Goal: Transaction & Acquisition: Purchase product/service

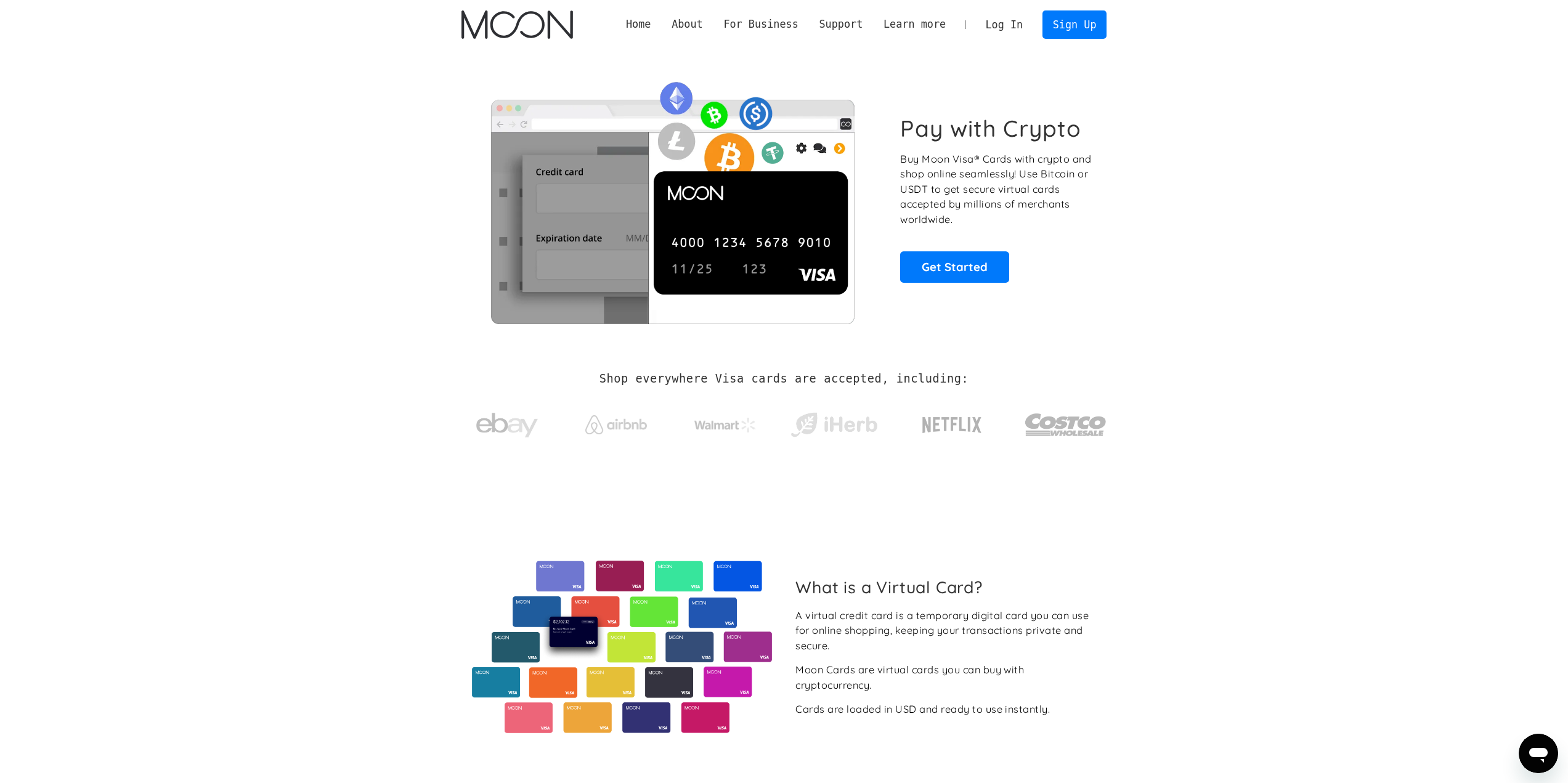
click at [1023, 20] on link "Log In" at bounding box center [1004, 24] width 58 height 27
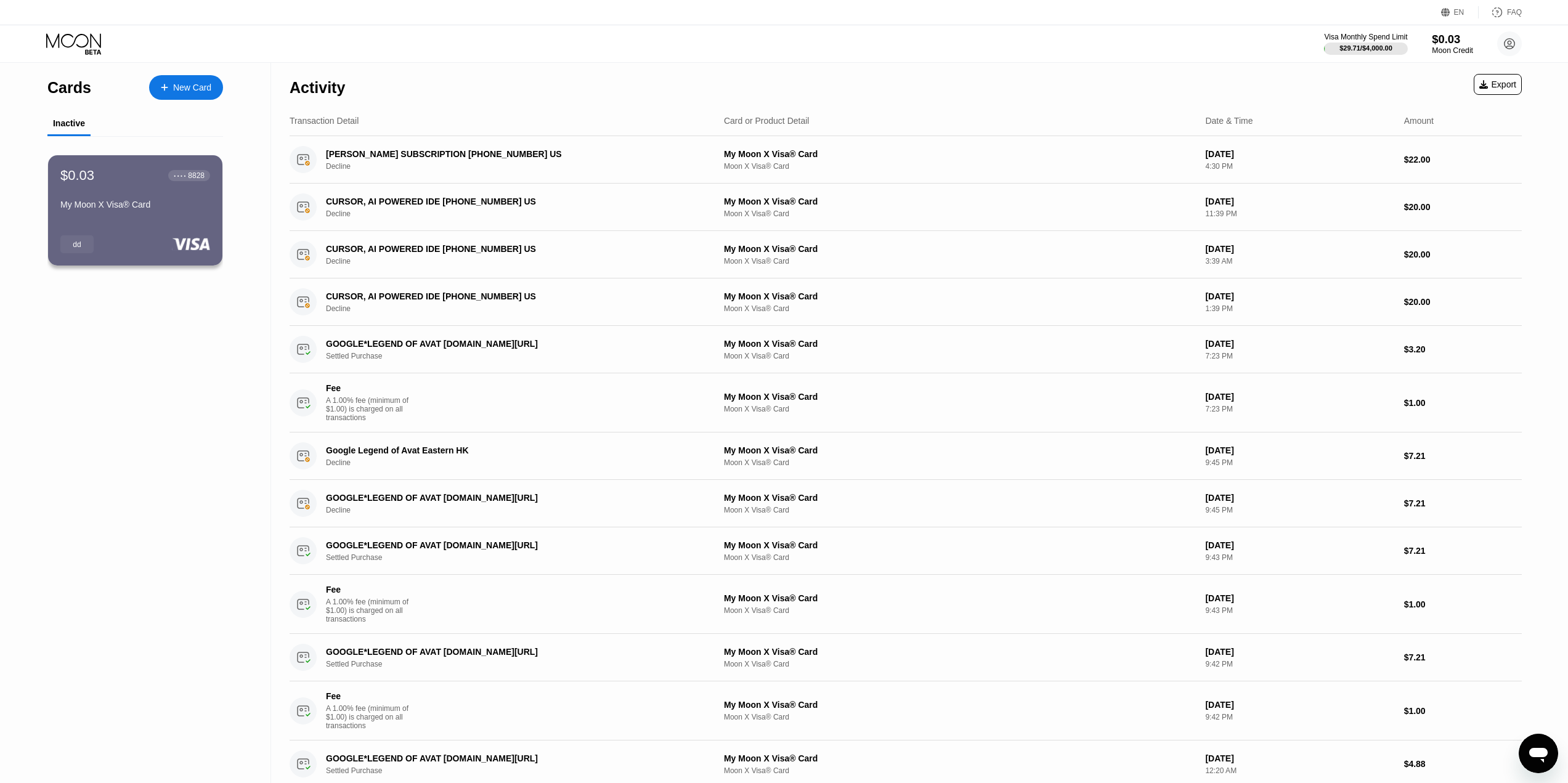
click at [1446, 46] on div "Moon Credit" at bounding box center [1452, 50] width 41 height 8
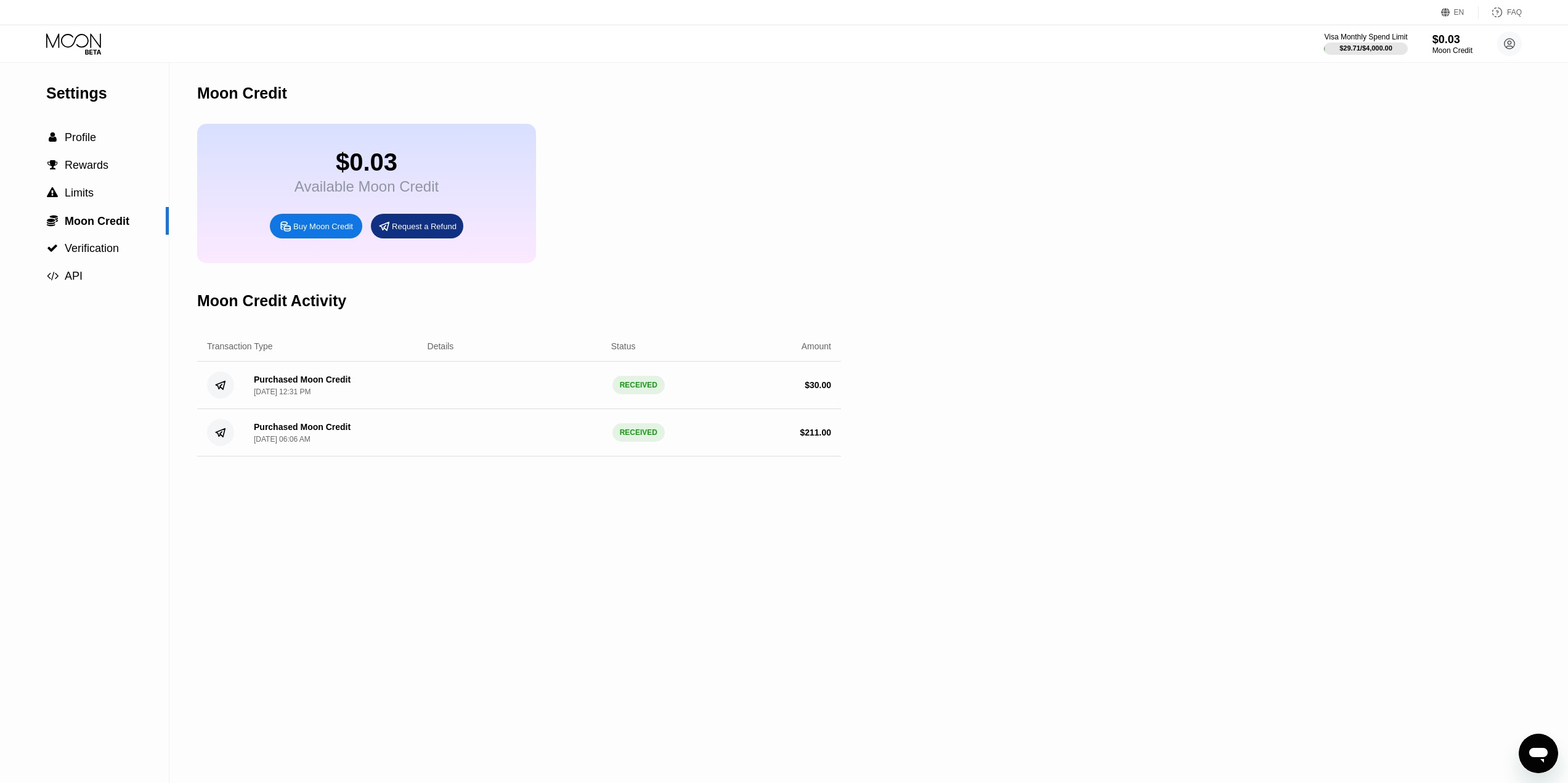
click at [302, 239] on div "Buy Moon Credit" at bounding box center [316, 225] width 92 height 24
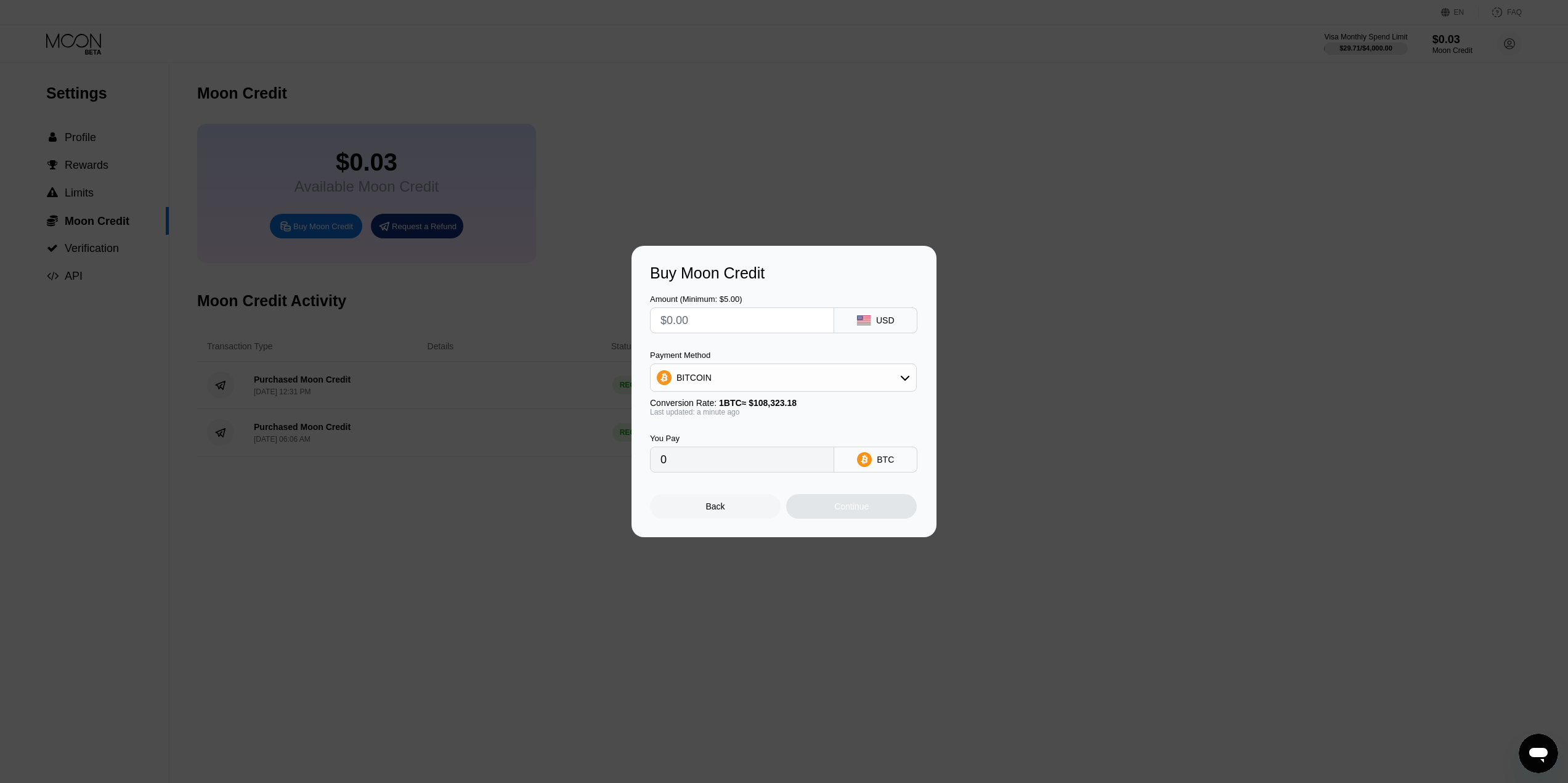
click at [871, 379] on div "BITCOIN" at bounding box center [783, 377] width 265 height 24
click at [784, 440] on div "USDT on TRON" at bounding box center [791, 439] width 232 height 10
type input "0.00"
click at [741, 320] on input "text" at bounding box center [742, 320] width 163 height 24
type input "$6"
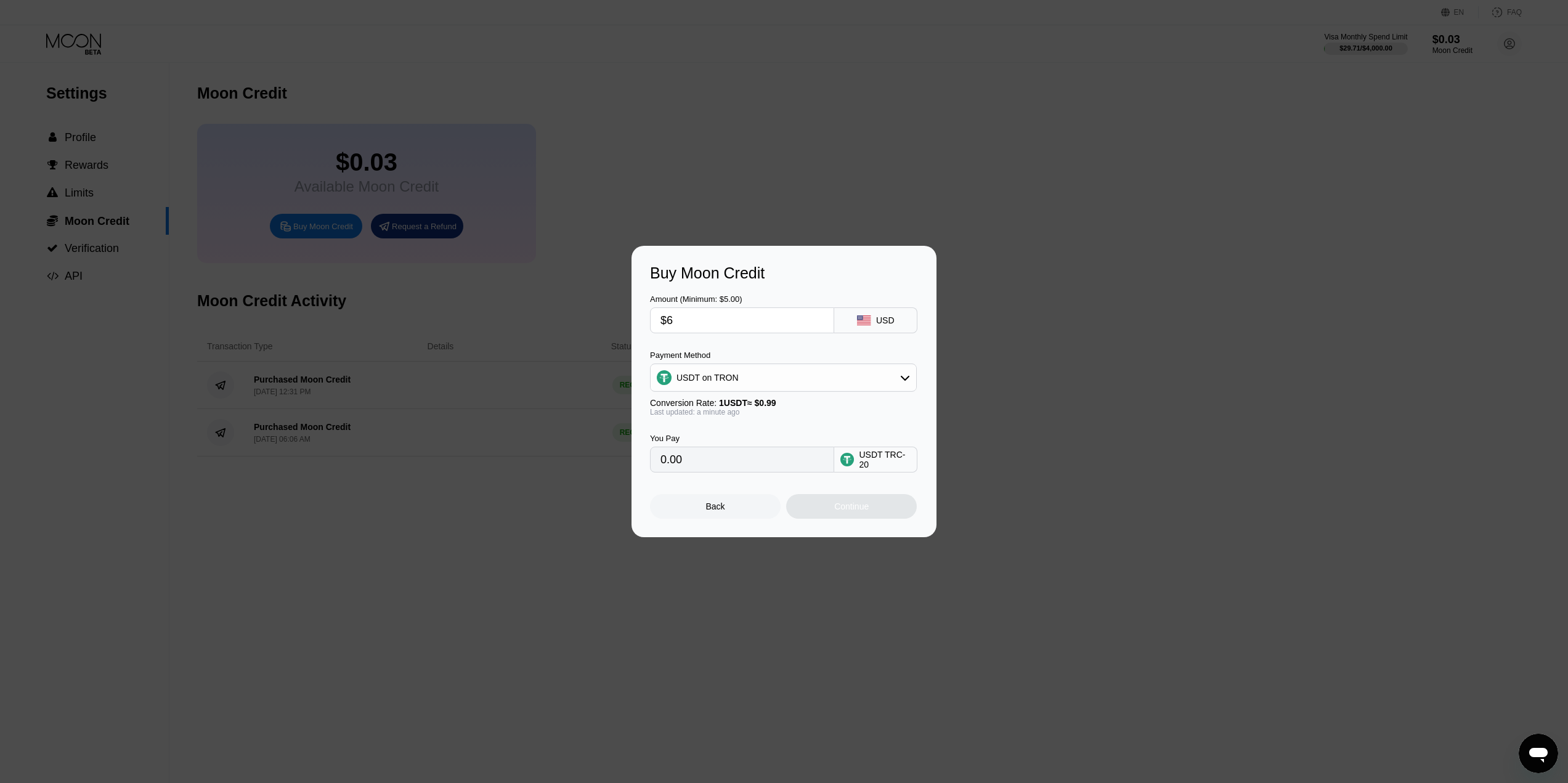
type input "6.06"
type input "$61"
type input "61.62"
type input "$61"
click at [796, 425] on div "You Pay 61.62 USDT TRC-20" at bounding box center [784, 444] width 268 height 56
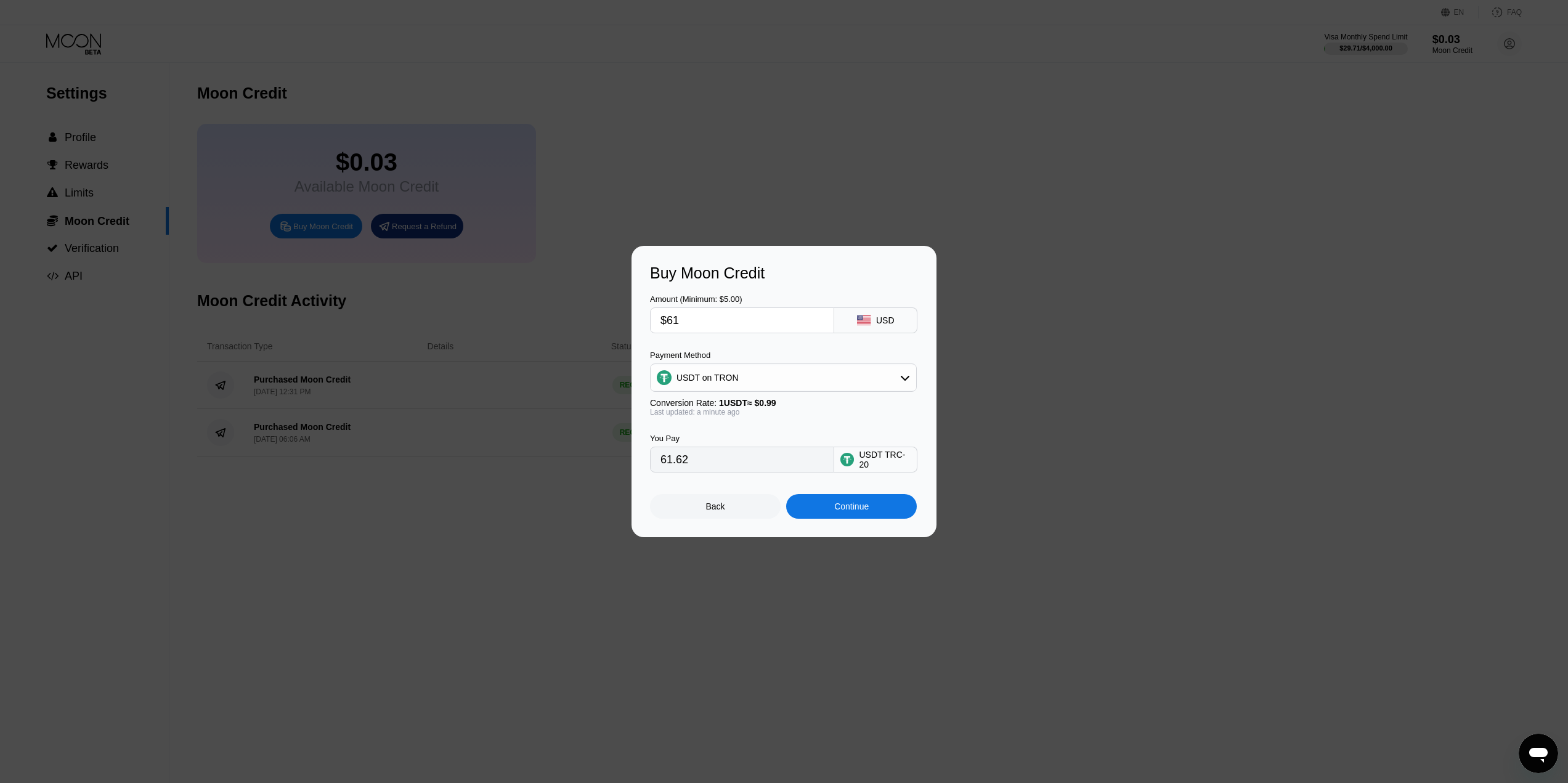
drag, startPoint x: 729, startPoint y: 461, endPoint x: 589, endPoint y: 462, distance: 140.0
click at [589, 462] on div "Buy Moon Credit Amount (Minimum: $5.00) $61 USD Payment Method USDT on TRON Con…" at bounding box center [784, 391] width 1568 height 291
click at [855, 519] on div "Continue" at bounding box center [851, 506] width 131 height 24
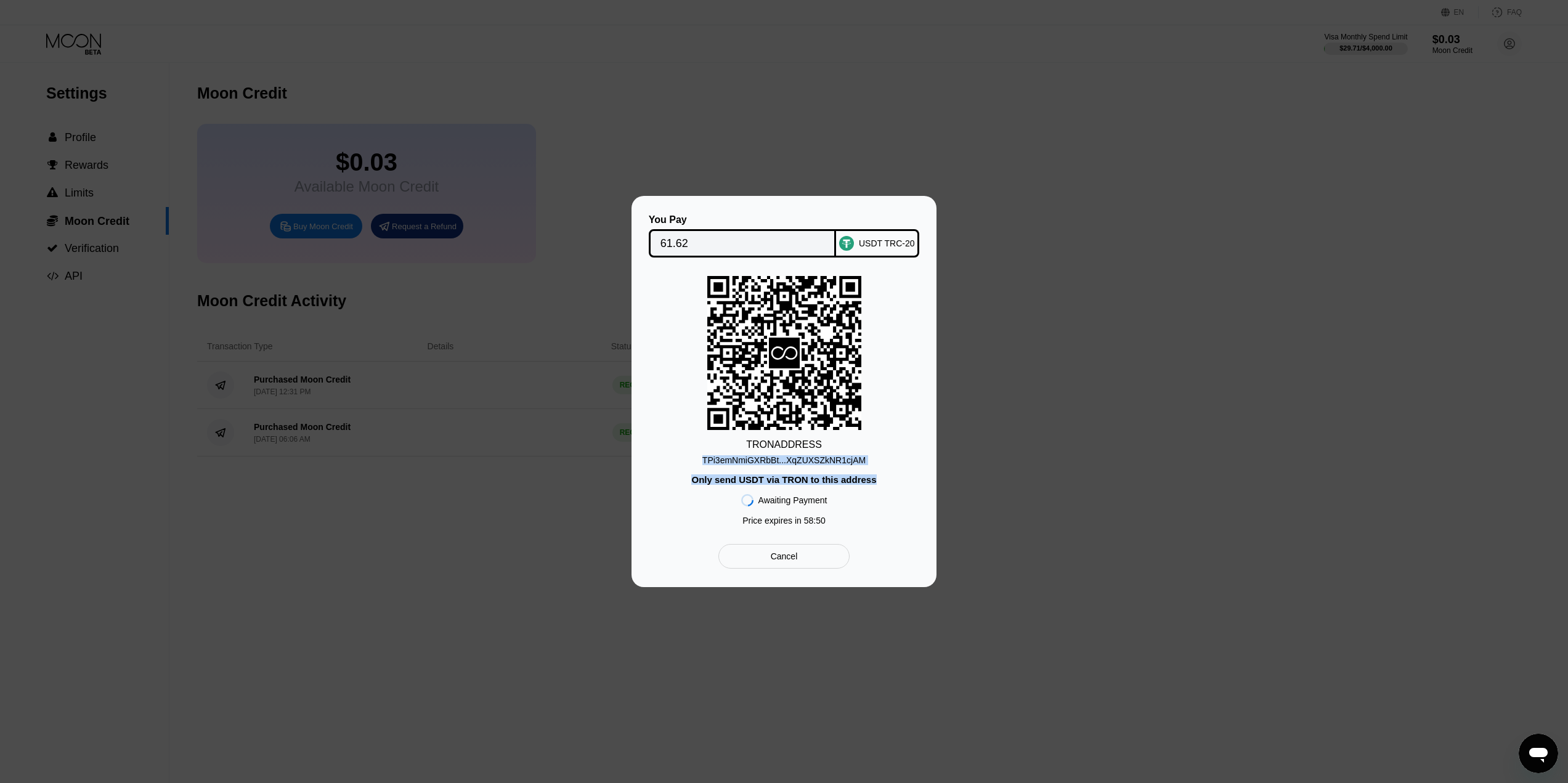
drag, startPoint x: 836, startPoint y: 457, endPoint x: 682, endPoint y: 450, distance: 154.2
click at [682, 450] on div "TRON ADDRESS TPi3emNmiGXRbBt...XqZUXSZkNR1cjAM Only send USDT via TRON to this …" at bounding box center [784, 403] width 268 height 255
click at [840, 459] on div "TPi3emNmiGXRbBt...XqZUXSZkNR1cjAM" at bounding box center [784, 460] width 163 height 10
click at [814, 458] on div "TPi3emNmiGXRbBt...XqZUXSZkNR1cjAM" at bounding box center [784, 460] width 163 height 10
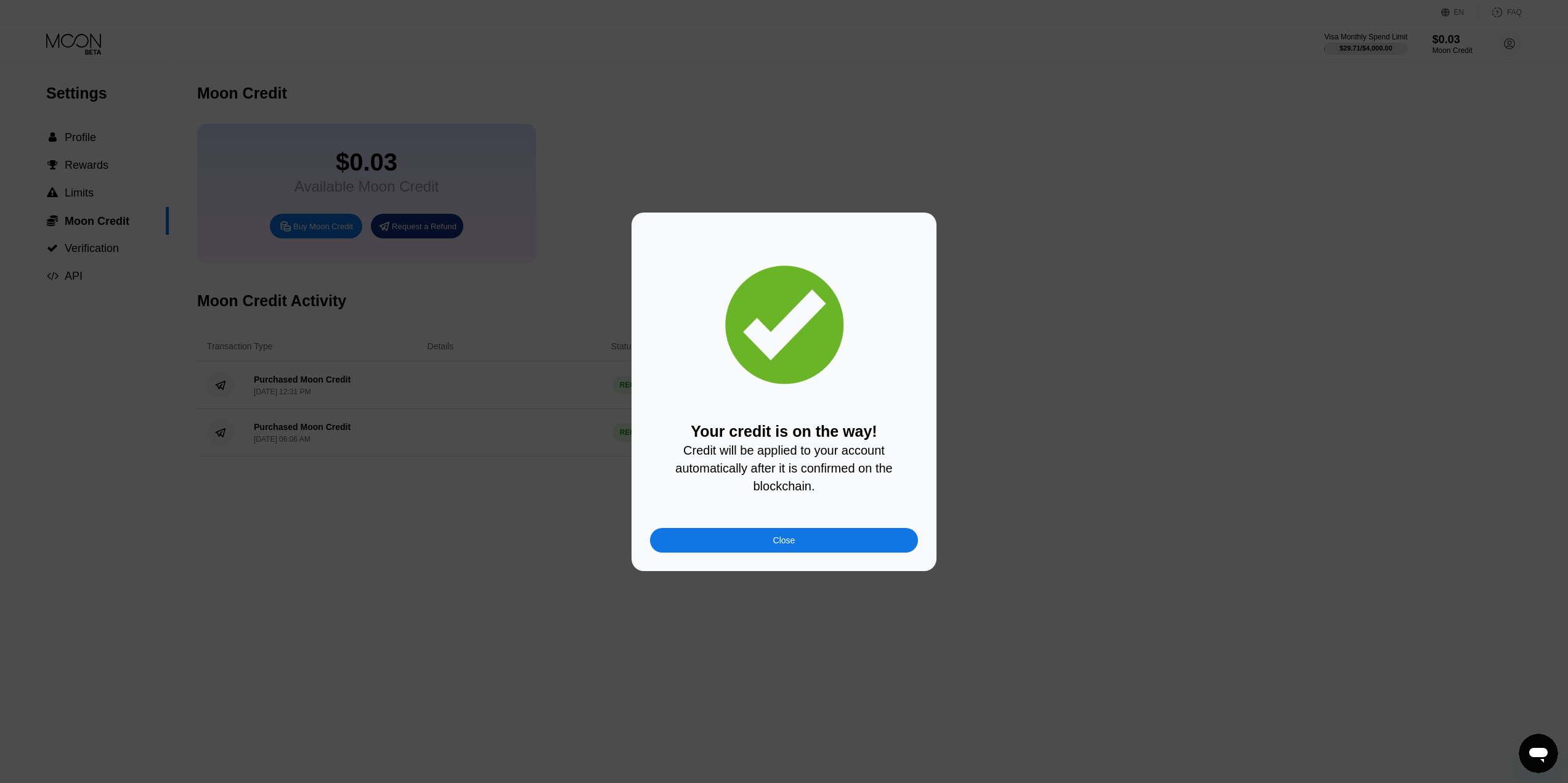
click at [813, 532] on div "Close" at bounding box center [784, 539] width 268 height 24
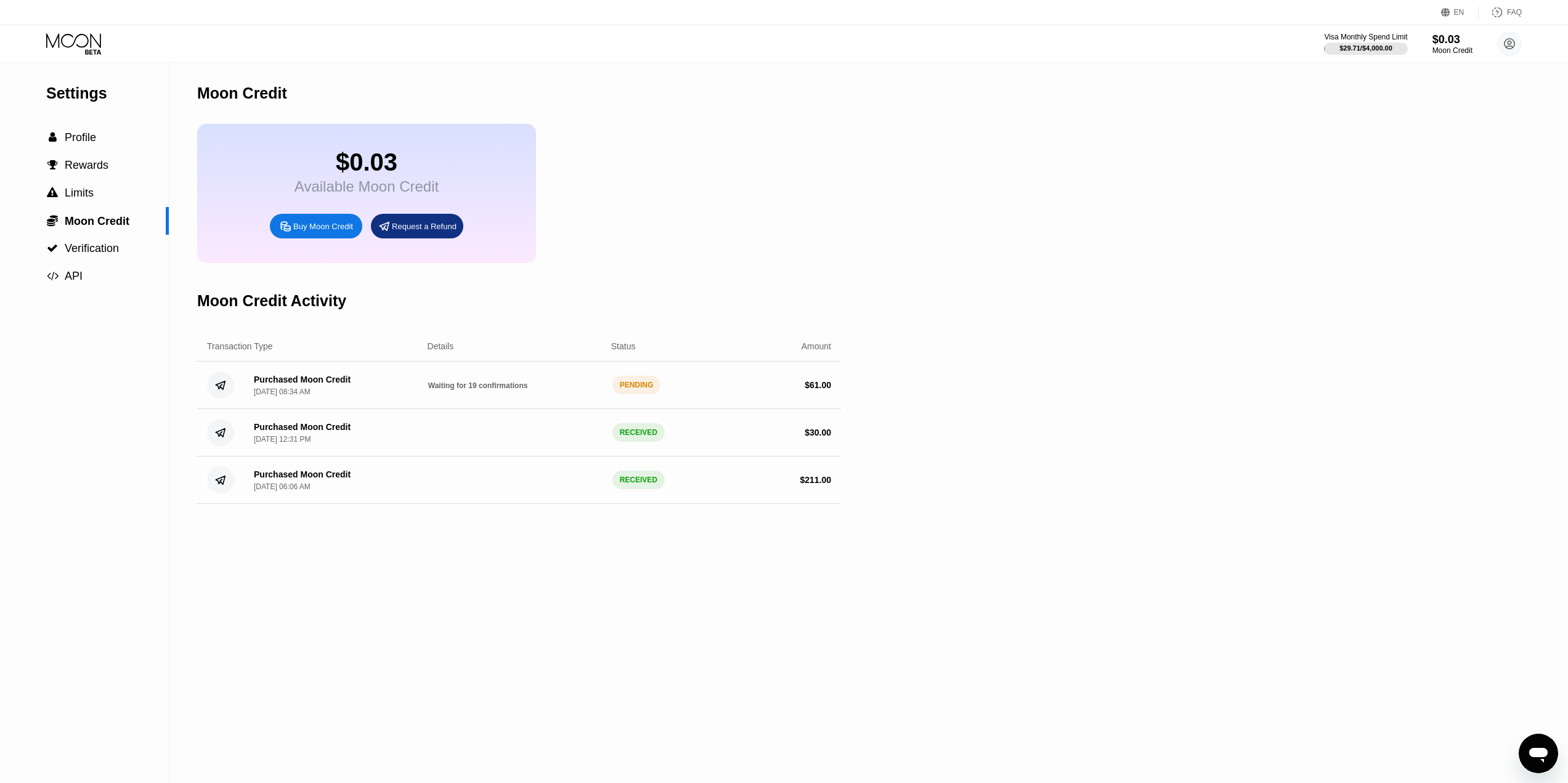
drag, startPoint x: 857, startPoint y: 211, endPoint x: 752, endPoint y: 183, distance: 108.7
click at [752, 183] on div "$0.03 Available Moon Credit Buy Moon Credit Request a Refund" at bounding box center [519, 193] width 644 height 139
drag, startPoint x: 802, startPoint y: 246, endPoint x: 704, endPoint y: 228, distance: 99.6
click at [708, 226] on div "$0.03 Available Moon Credit Buy Moon Credit Request a Refund" at bounding box center [519, 193] width 644 height 139
click at [969, 239] on div "Settings  Profile  Rewards  Limits  Moon Credit  Verification  API Moon C…" at bounding box center [784, 423] width 1568 height 720
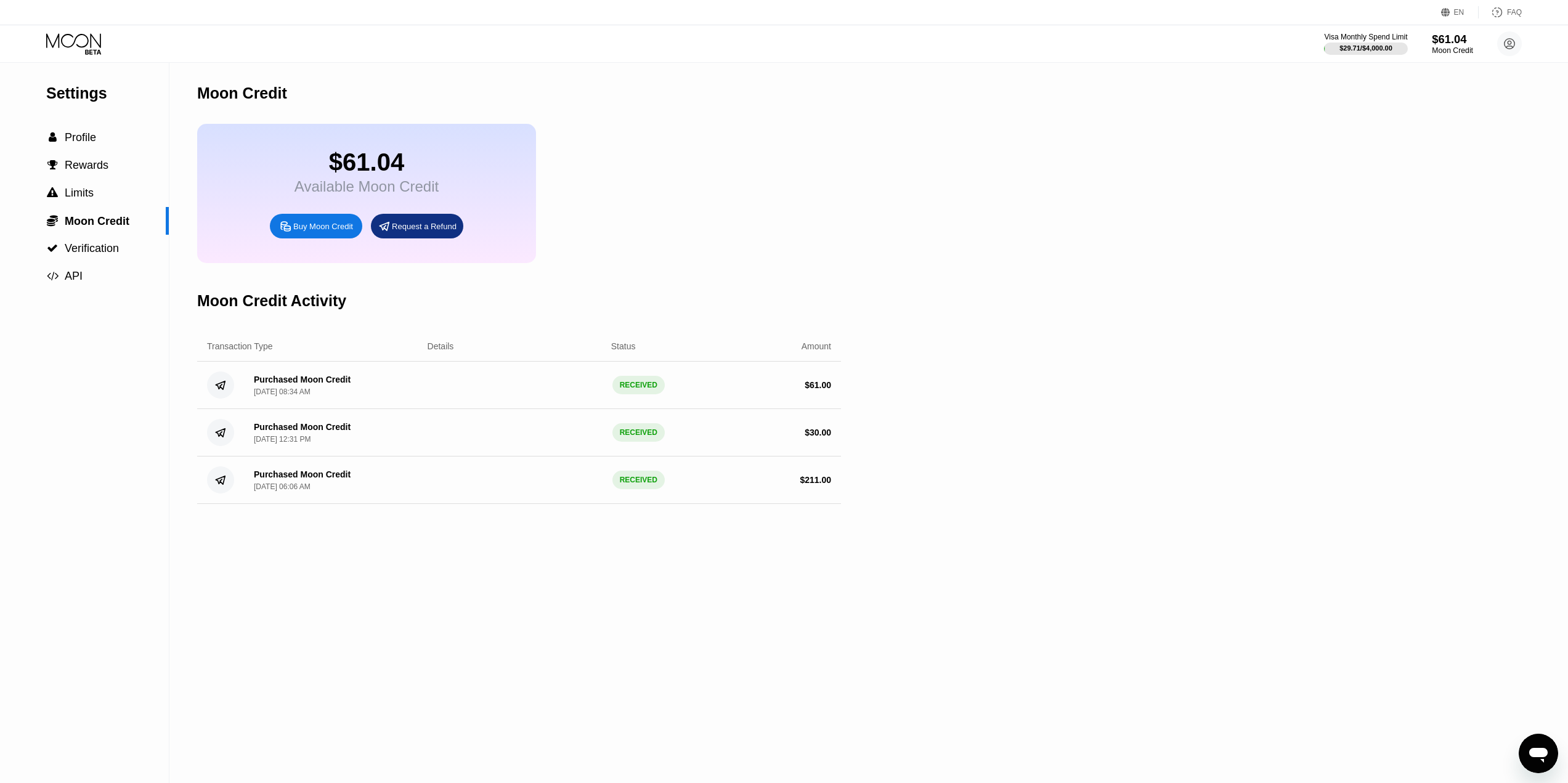
click at [1448, 33] on div "$61.04" at bounding box center [1452, 39] width 41 height 13
click at [121, 133] on div " Profile" at bounding box center [84, 138] width 169 height 13
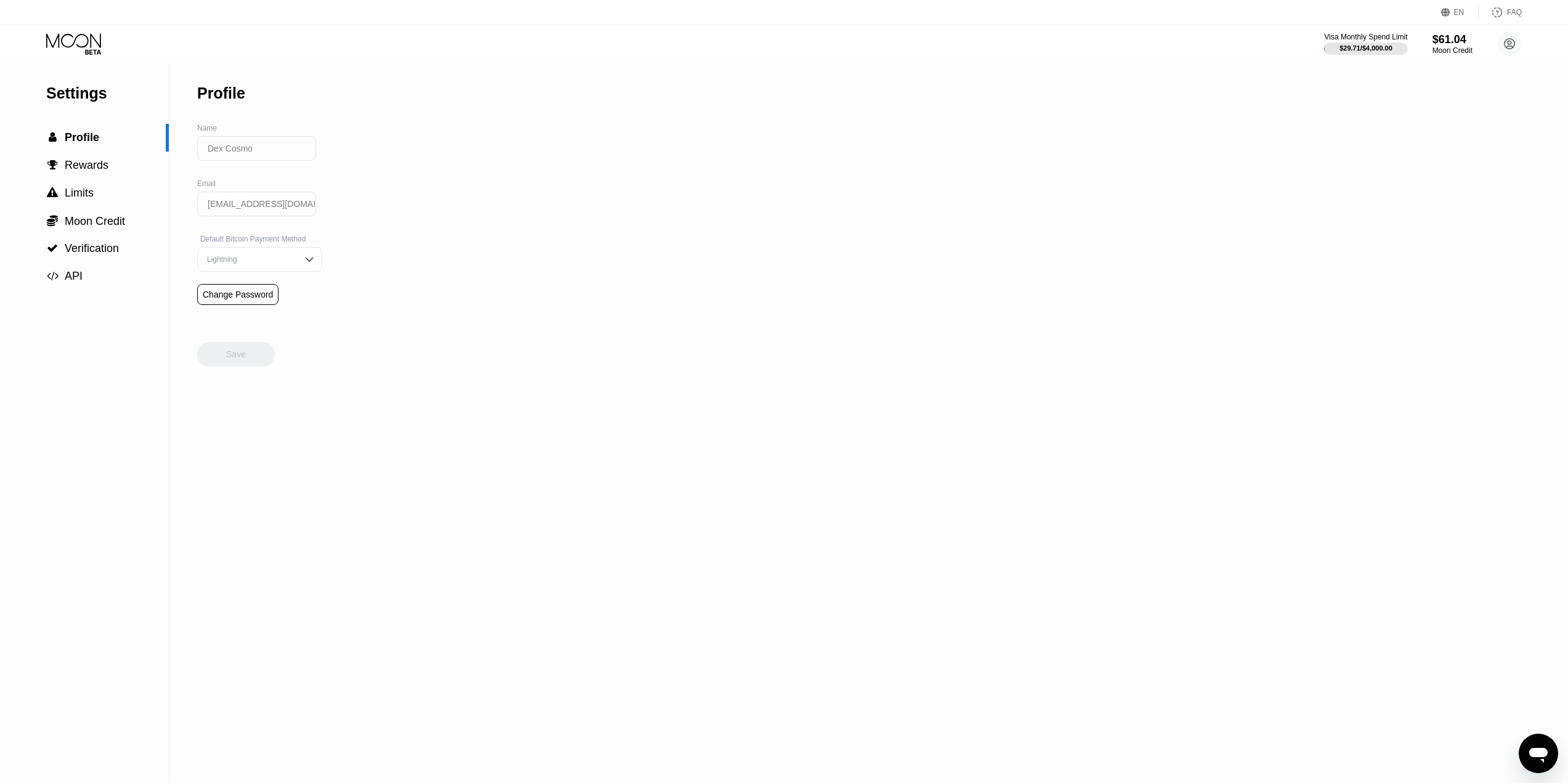
click at [77, 25] on div "Visa Monthly Spend Limit $29.71 / $4,000.00 $61.04 Moon Credit Dex Cosmo [EMAIL…" at bounding box center [784, 43] width 1568 height 37
click at [75, 49] on icon at bounding box center [75, 44] width 57 height 22
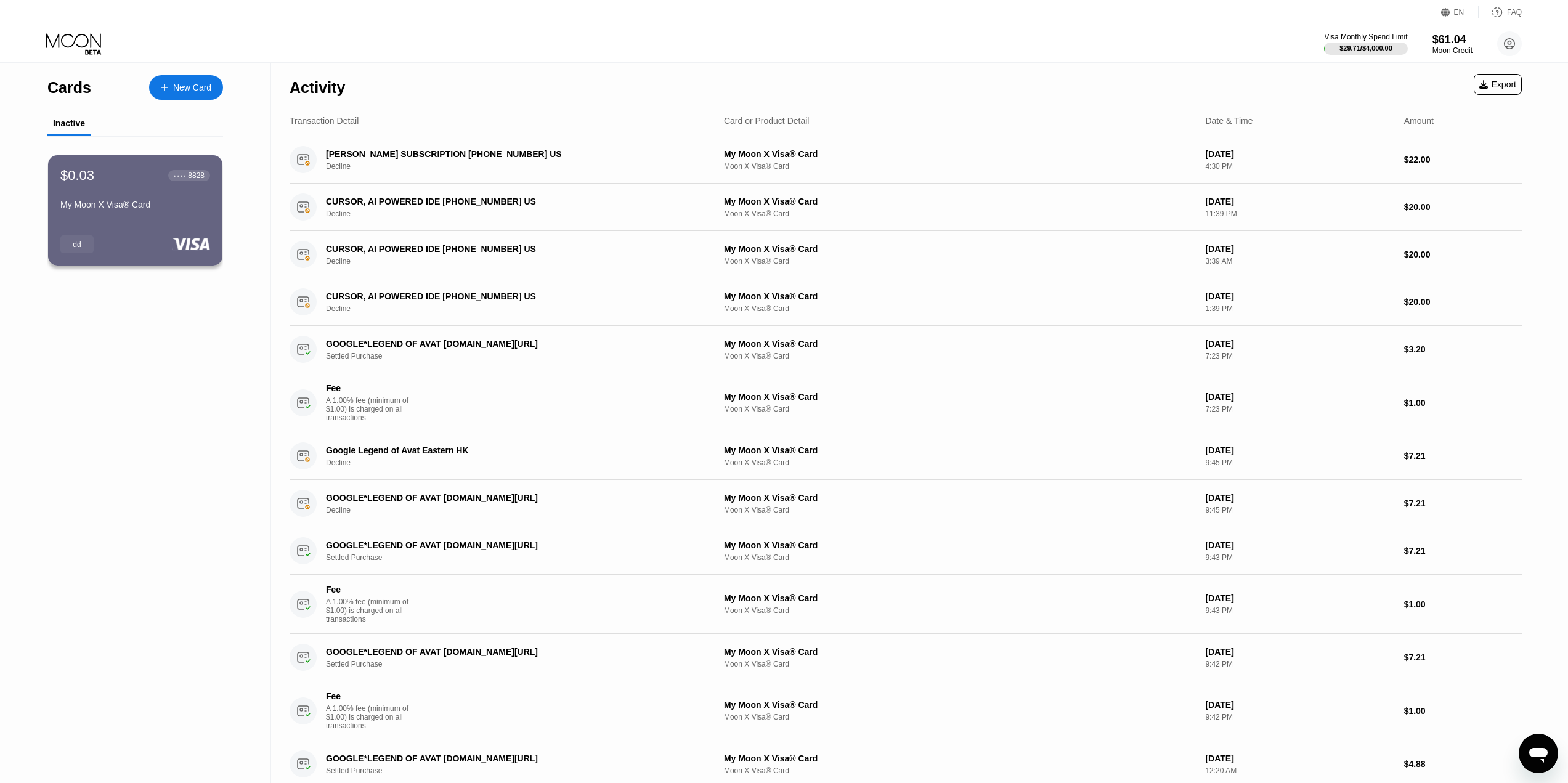
click at [120, 191] on div "$0.03 ● ● ● ● 8828 My Moon X Visa® Card" at bounding box center [135, 190] width 150 height 47
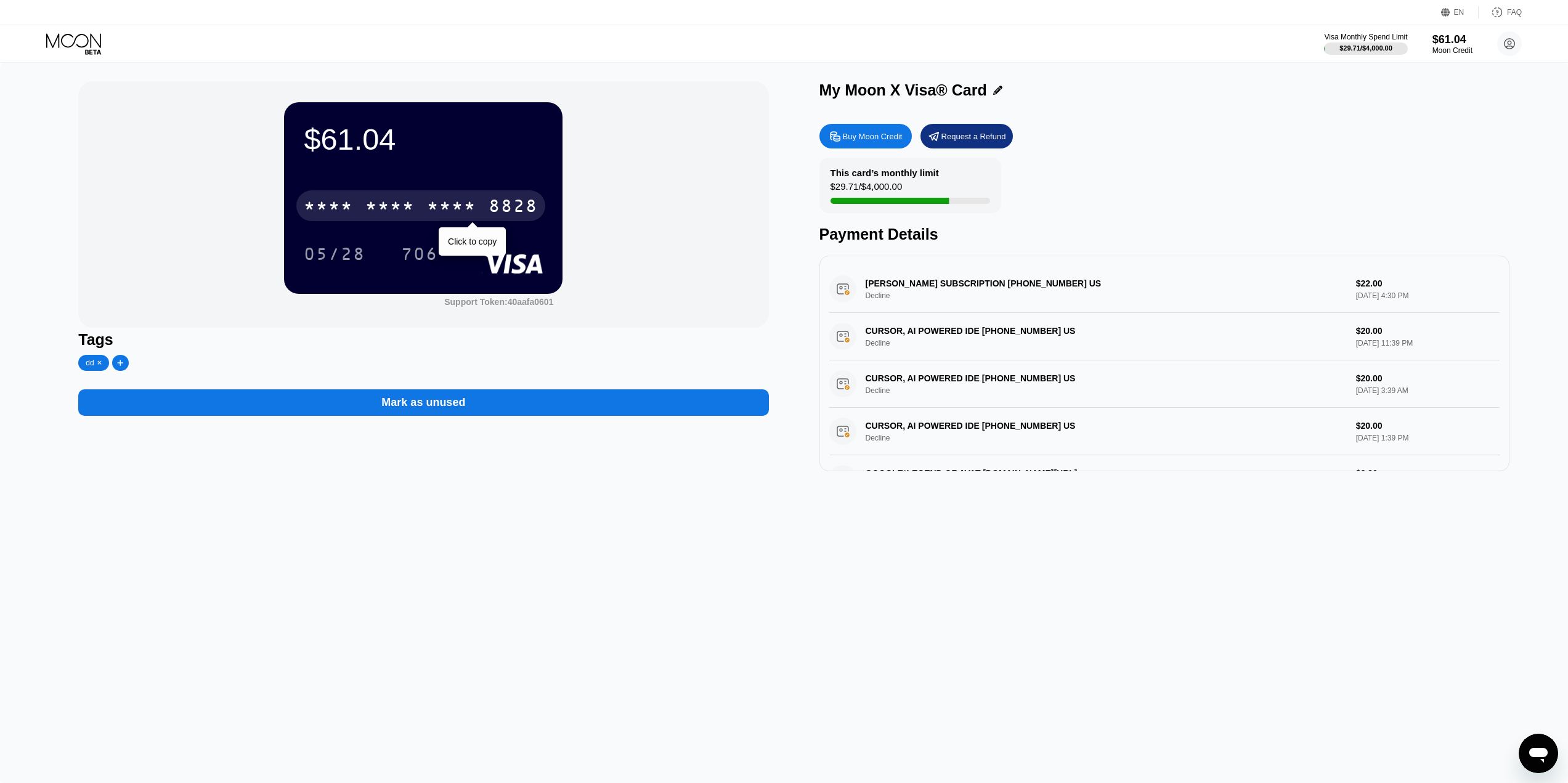
click at [414, 209] on div "* * * *" at bounding box center [390, 208] width 49 height 20
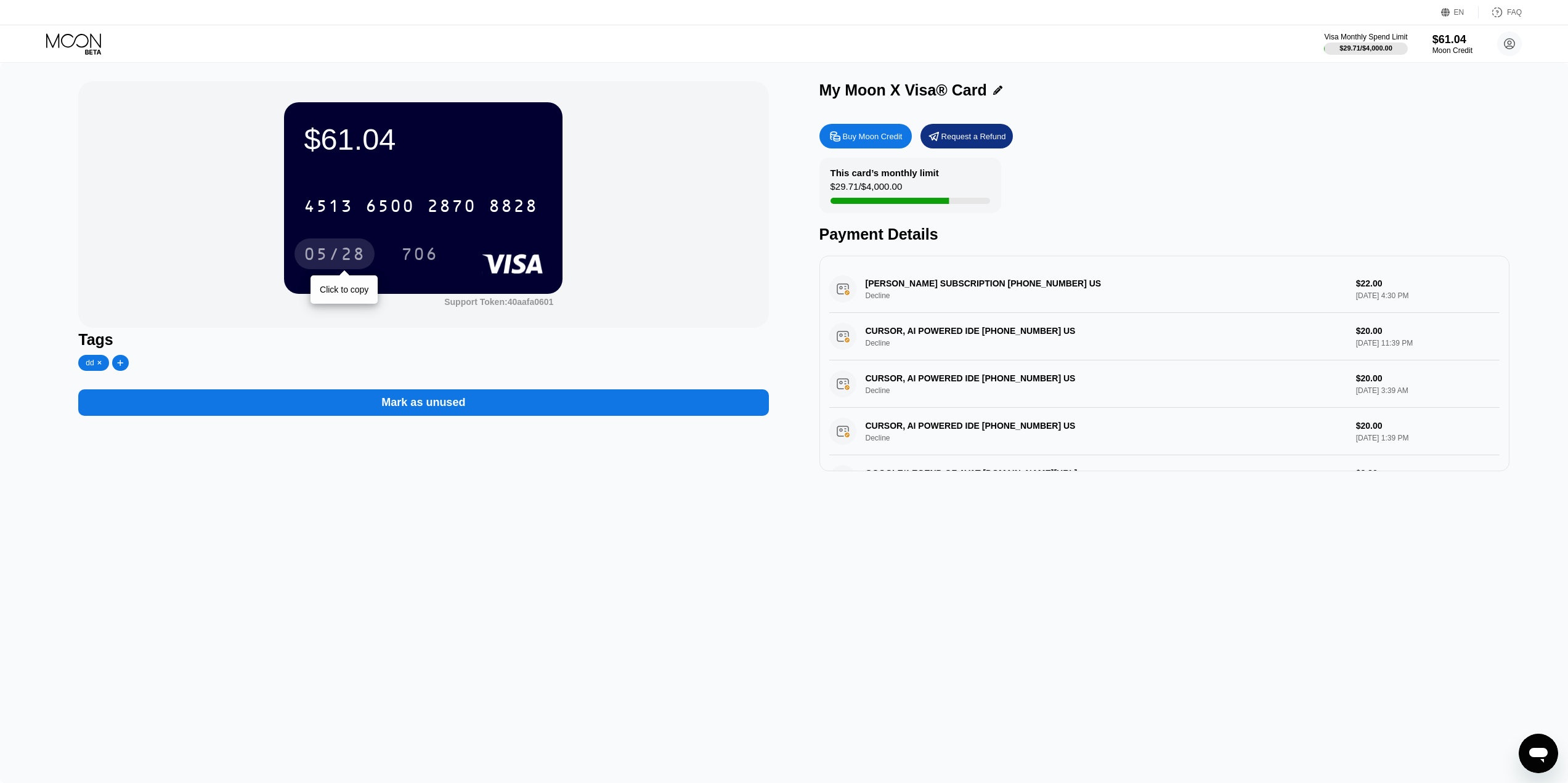
drag, startPoint x: 340, startPoint y: 255, endPoint x: 348, endPoint y: 257, distance: 8.2
click at [340, 255] on div "05/28" at bounding box center [335, 255] width 62 height 20
click at [874, 600] on div "$61.04 4513 6500 2870 8828 05/28 706 Support Token: 40aafa0601 Tags dd Mark as …" at bounding box center [784, 423] width 1568 height 720
click at [923, 696] on div "$61.04 4513 6500 2870 8828 05/28 706 Support Token: 40aafa0601 Tags dd Mark as …" at bounding box center [784, 423] width 1568 height 720
click at [736, 78] on div "$61.04 4513 6500 2870 8828 05/28 706 Support Token: 40aafa0601 Tags dd Mark as …" at bounding box center [784, 423] width 1568 height 720
